Goal: Find specific page/section: Find specific page/section

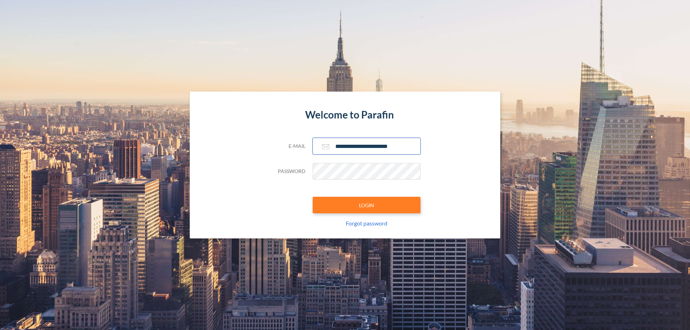
type input "**********"
click at [367, 205] on button "LOGIN" at bounding box center [367, 205] width 108 height 17
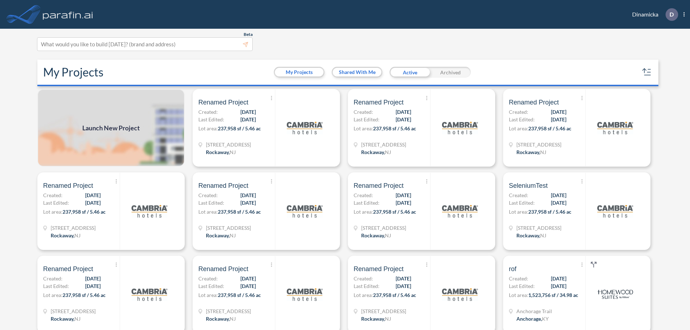
scroll to position [2, 0]
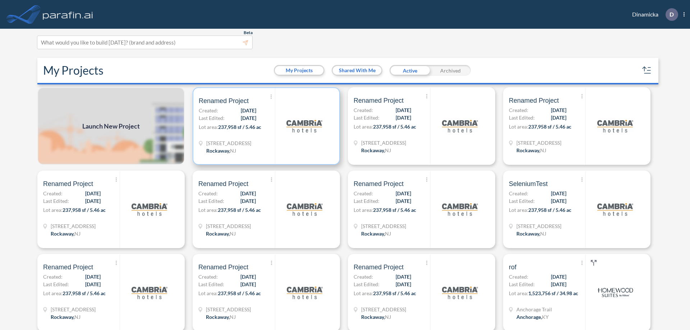
click at [265, 126] on p "Lot area: 237,958 sf / 5.46 ac" at bounding box center [237, 128] width 76 height 10
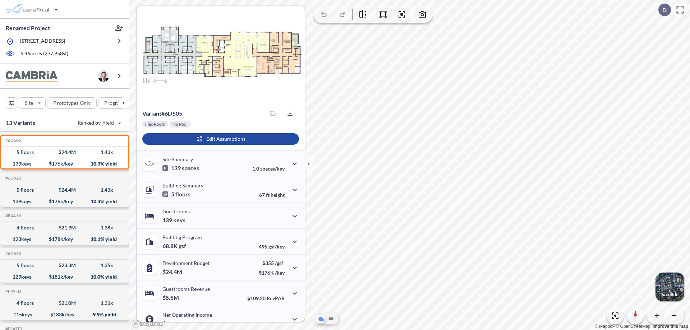
scroll to position [36, 0]
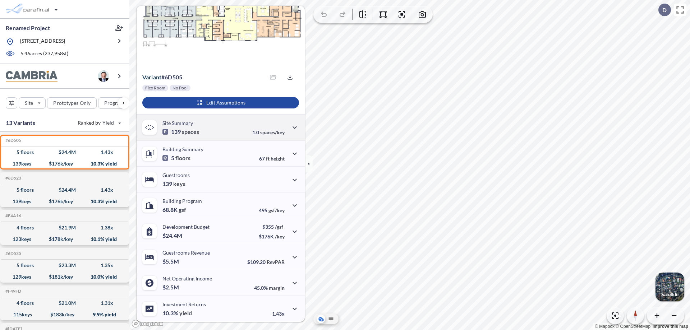
click at [220, 127] on div "Site Summary 139 spaces 1.0 spaces/key" at bounding box center [221, 127] width 168 height 26
